Goal: Task Accomplishment & Management: Use online tool/utility

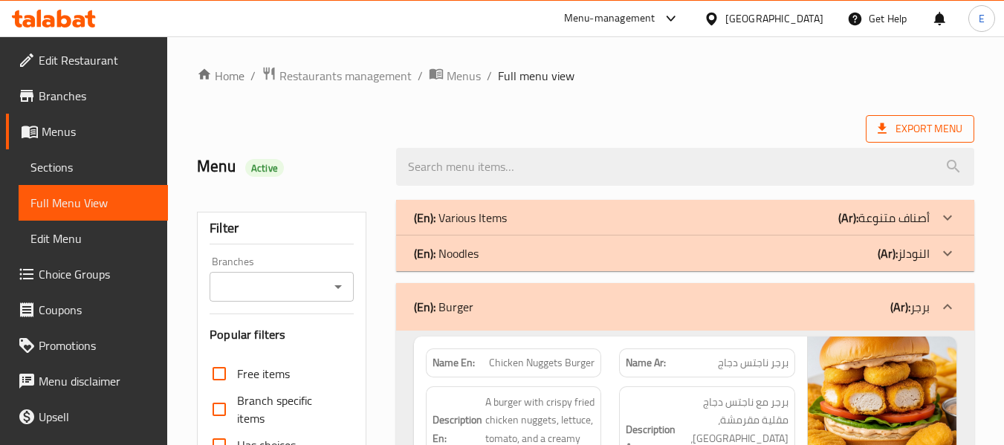
click at [891, 132] on span "Export Menu" at bounding box center [920, 129] width 85 height 19
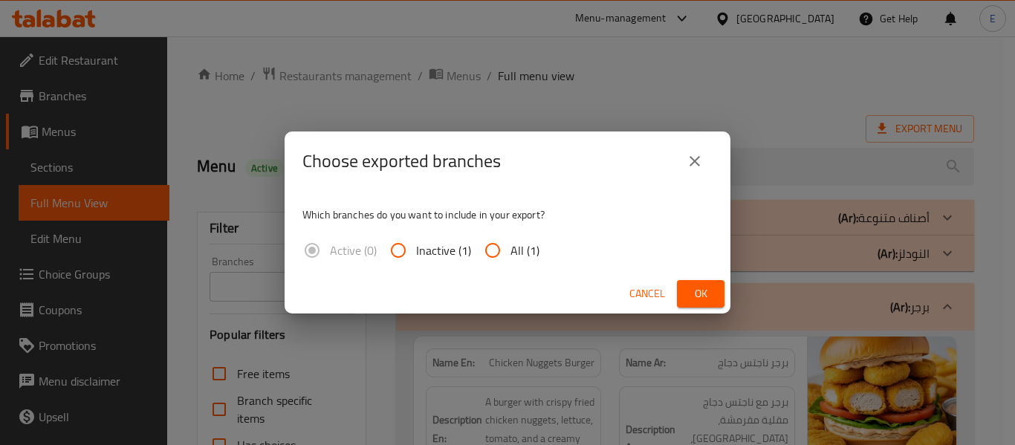
click at [448, 267] on label "Inactive (1)" at bounding box center [426, 251] width 91 height 36
click at [416, 267] on input "Inactive (1)" at bounding box center [399, 251] width 36 height 36
radio input "true"
click at [500, 248] on input "All (1)" at bounding box center [493, 251] width 36 height 36
radio input "true"
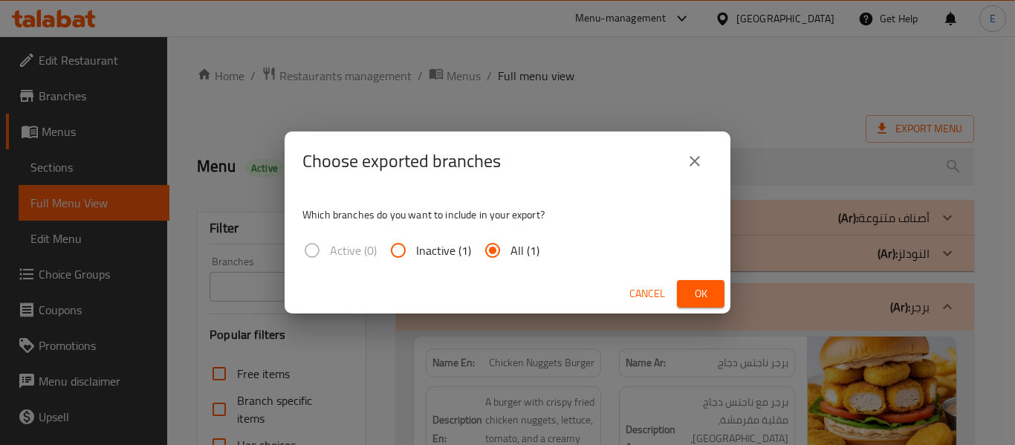
click at [686, 288] on button "Ok" at bounding box center [701, 294] width 48 height 28
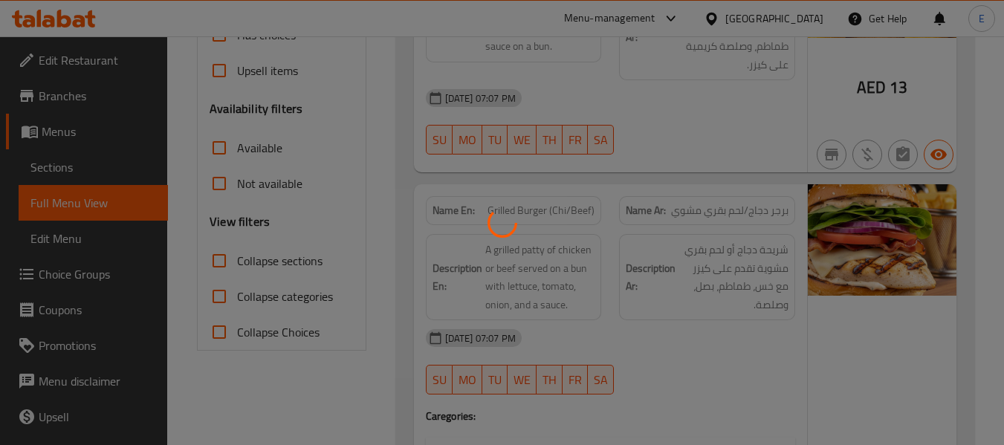
scroll to position [446, 0]
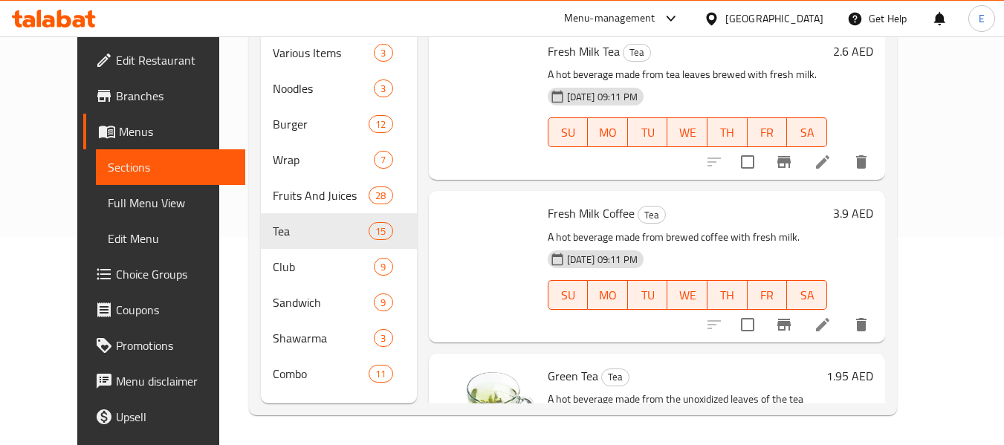
scroll to position [379, 0]
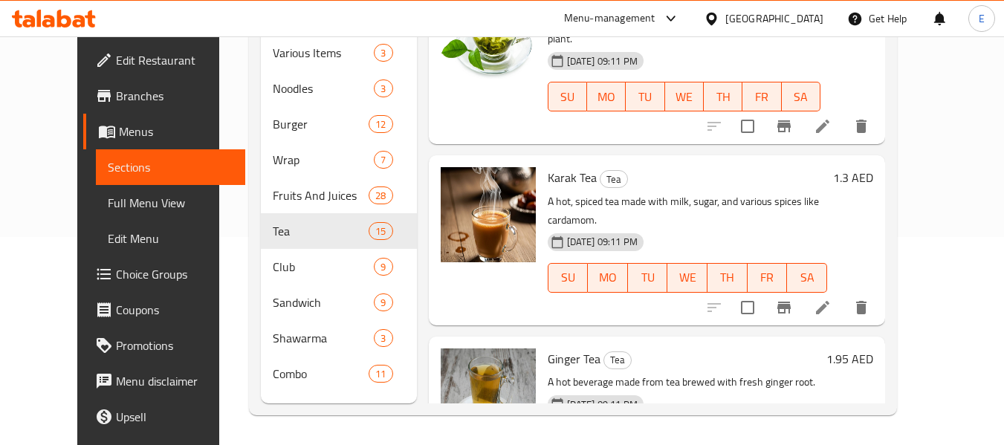
click at [108, 210] on span "Full Menu View" at bounding box center [171, 203] width 126 height 18
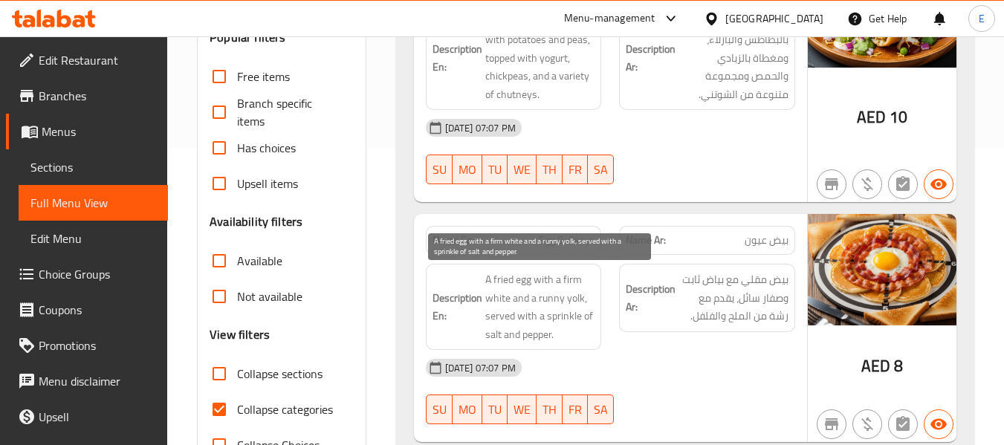
scroll to position [520, 0]
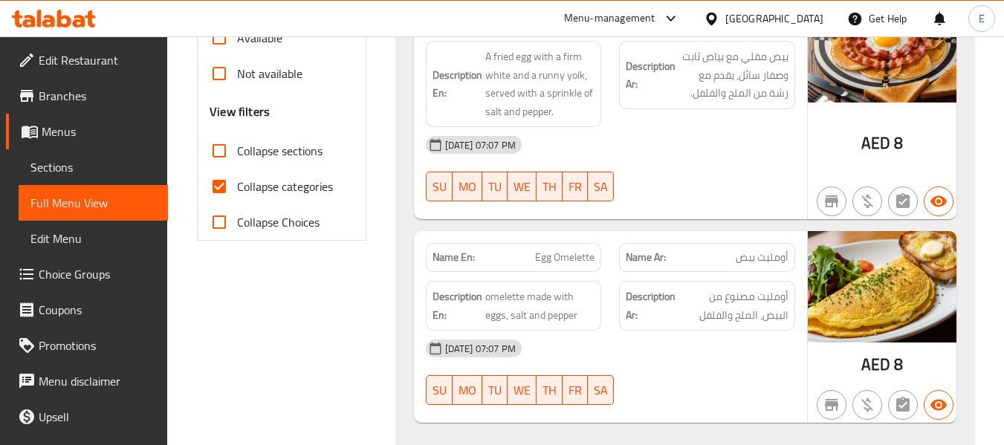
click at [221, 184] on input "Collapse categories" at bounding box center [219, 187] width 36 height 36
checkbox input "false"
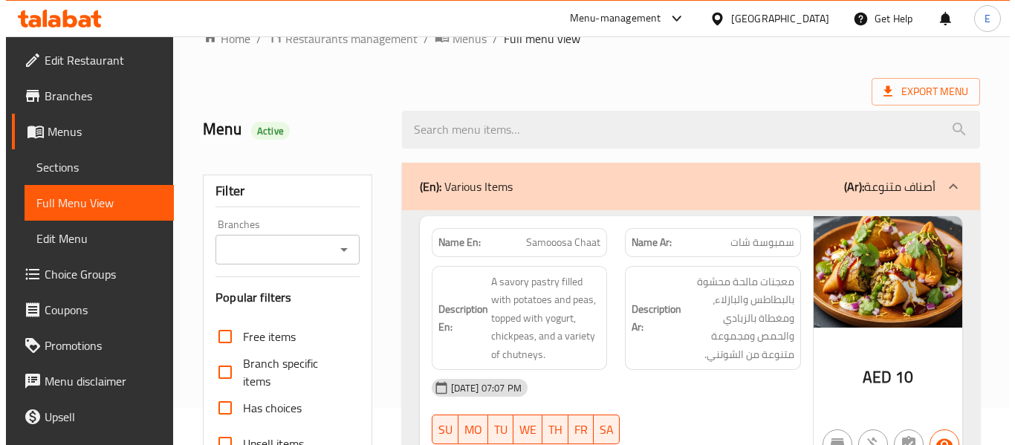
scroll to position [0, 0]
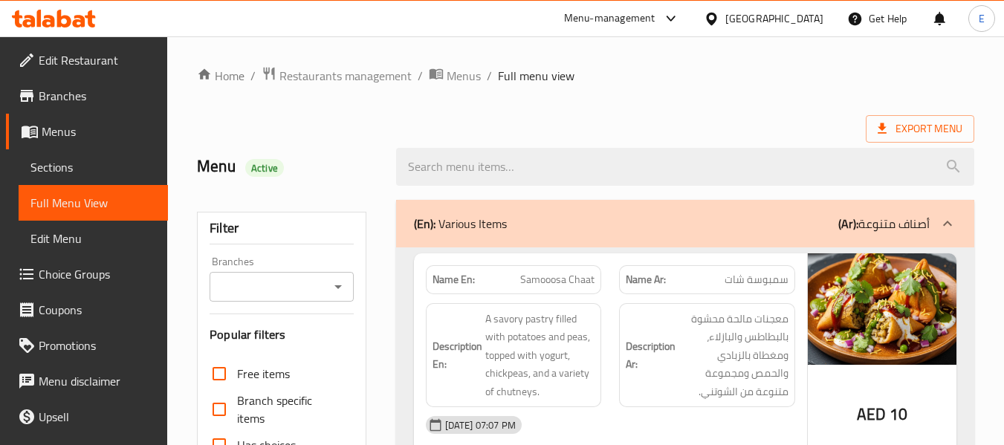
click at [746, 120] on div "Export Menu" at bounding box center [586, 129] width 778 height 28
click at [933, 118] on span "Export Menu" at bounding box center [920, 129] width 109 height 28
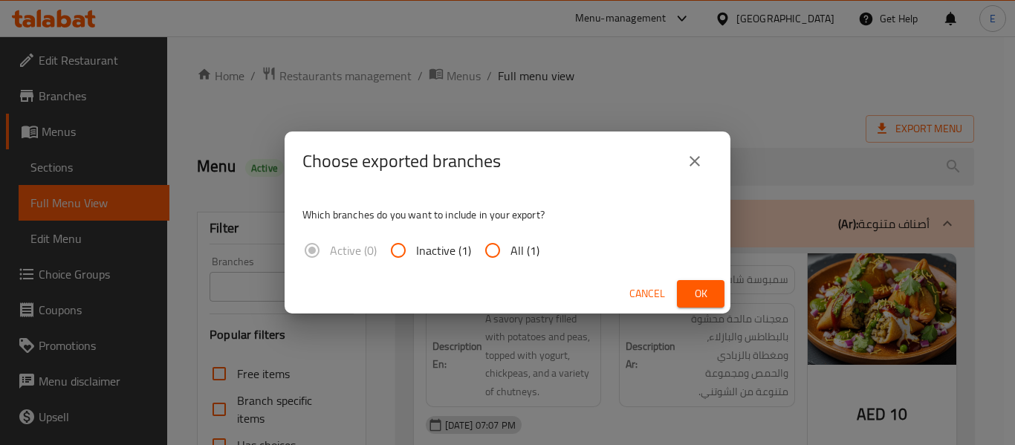
click at [527, 246] on span "All (1)" at bounding box center [525, 251] width 29 height 18
click at [511, 246] on input "All (1)" at bounding box center [493, 251] width 36 height 36
radio input "true"
click at [704, 293] on span "Ok" at bounding box center [701, 294] width 24 height 19
